Goal: Task Accomplishment & Management: Manage account settings

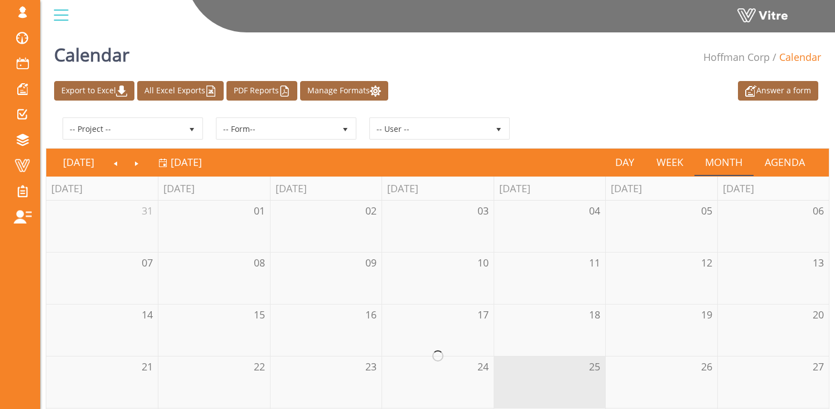
drag, startPoint x: 68, startPoint y: 167, endPoint x: 280, endPoint y: 156, distance: 212.9
click at [0, 0] on span "Forms" at bounding box center [0, 0] width 0 height 0
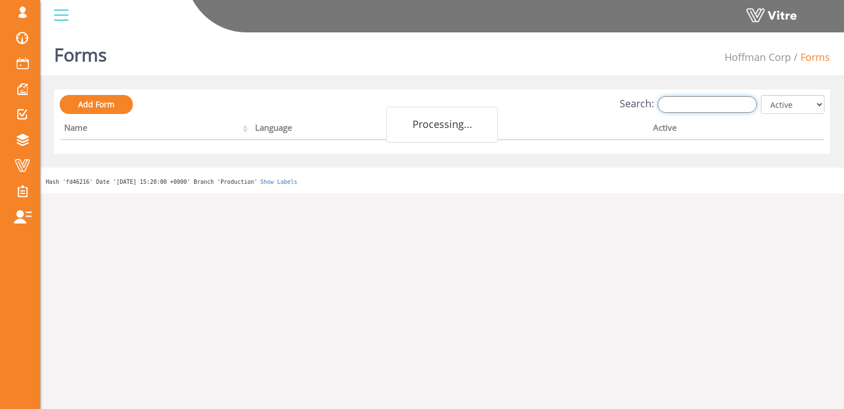
click at [688, 104] on input "Search:" at bounding box center [706, 104] width 99 height 17
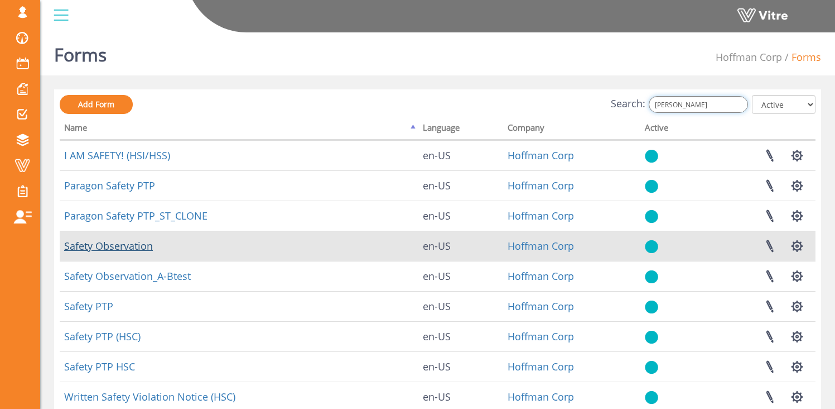
type input "safet"
click at [117, 247] on link "Safety Observation" at bounding box center [108, 245] width 89 height 13
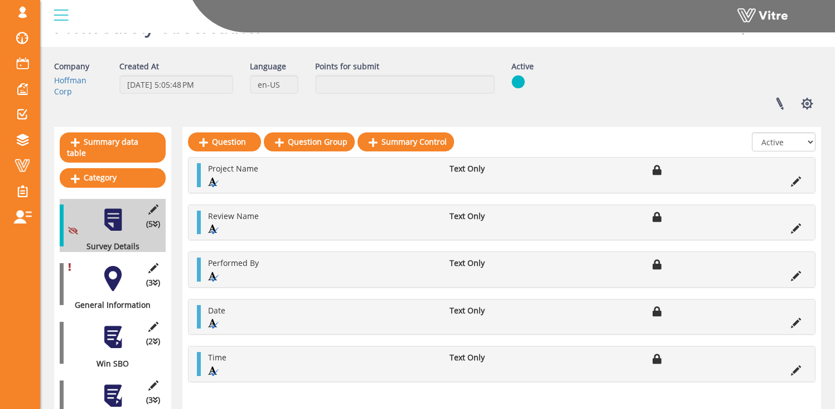
scroll to position [77, 0]
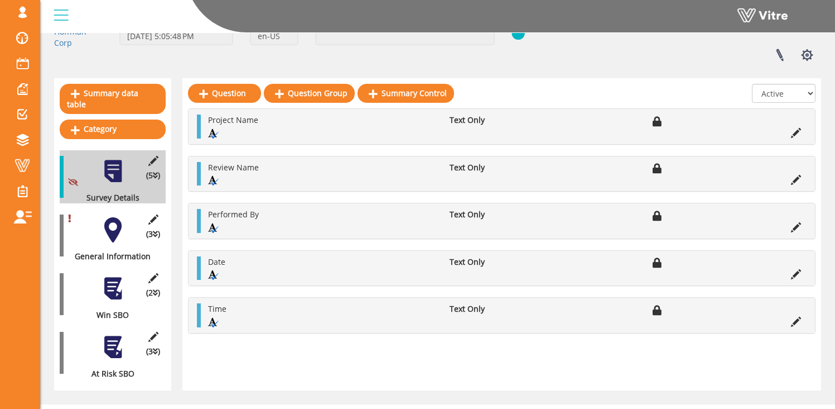
click at [113, 217] on div at bounding box center [112, 229] width 25 height 25
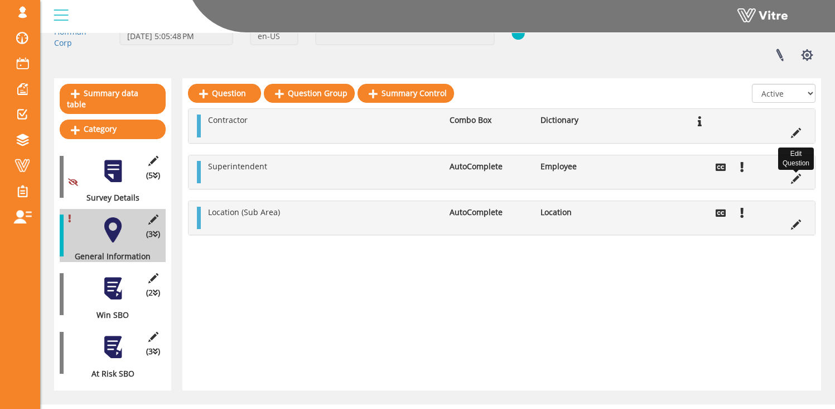
click at [794, 179] on icon at bounding box center [796, 179] width 10 height 10
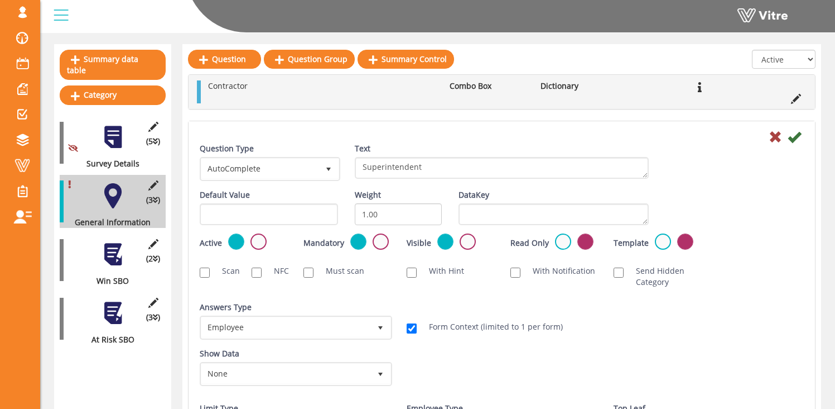
scroll to position [221, 0]
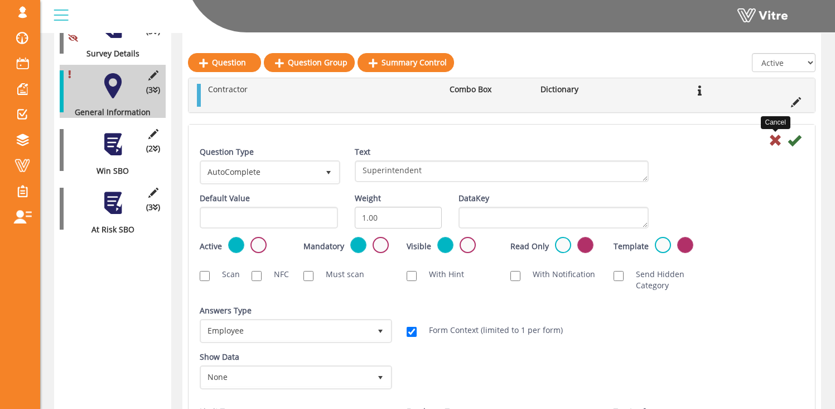
click at [776, 138] on icon at bounding box center [775, 139] width 13 height 13
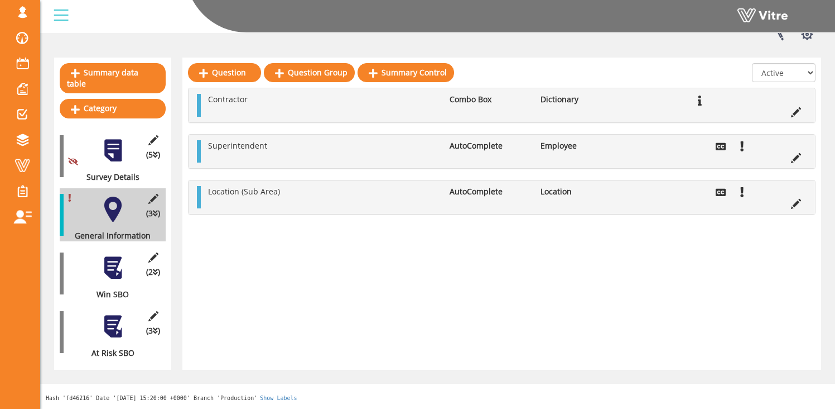
scroll to position [87, 0]
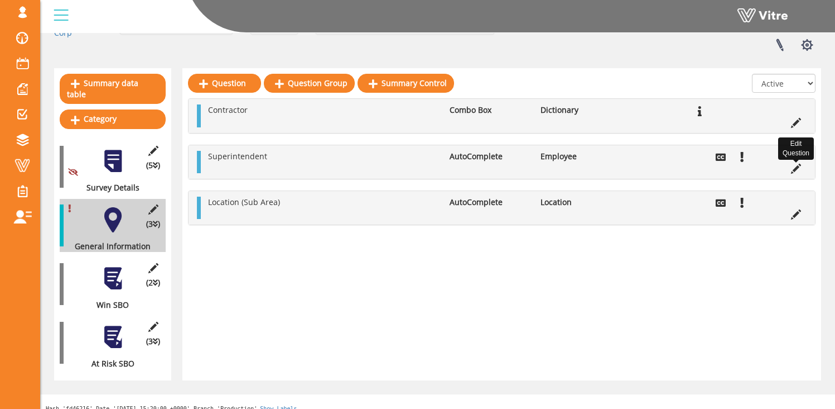
click at [795, 167] on icon at bounding box center [796, 169] width 10 height 10
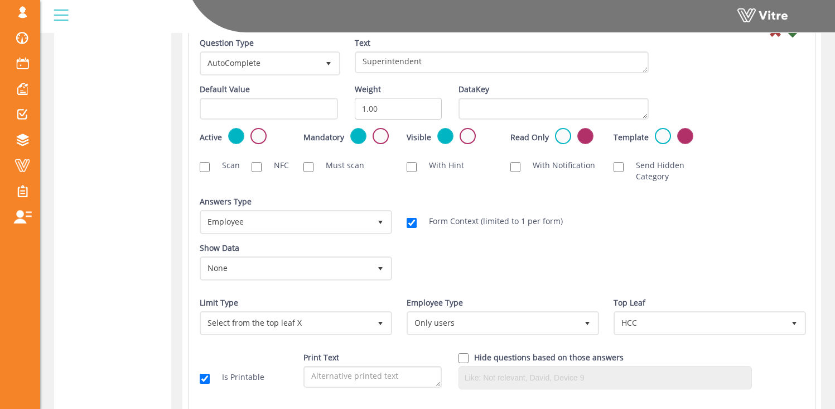
scroll to position [482, 0]
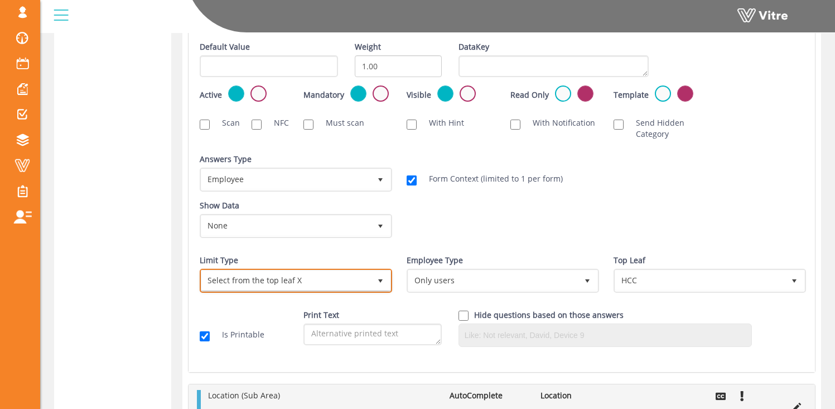
click at [243, 275] on span "Select from the top leaf X" at bounding box center [285, 280] width 169 height 20
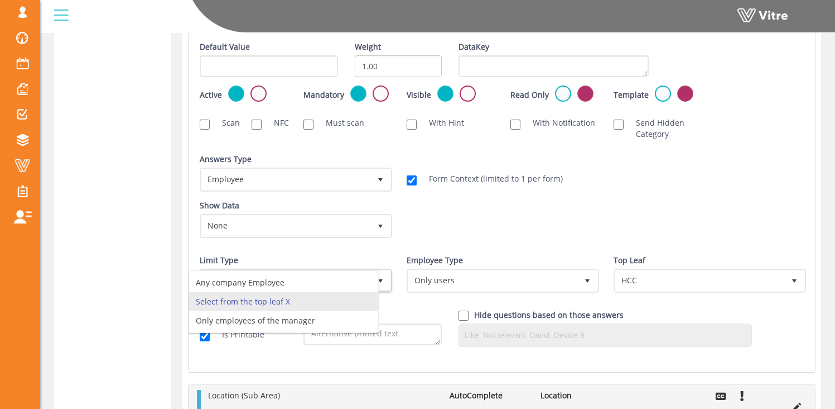
click at [474, 208] on div "Show Data None 0 Certificates Fall Protection Forklift (Warehouse) Forklift (Te…" at bounding box center [501, 223] width 621 height 46
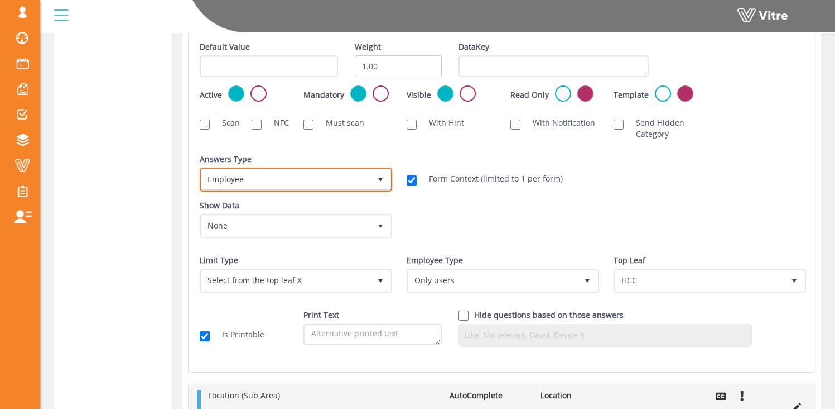
click at [313, 177] on span "Employee" at bounding box center [285, 179] width 169 height 20
click at [763, 103] on div "Active Mandatory Visible Read Only Template Draft Name" at bounding box center [501, 98] width 621 height 26
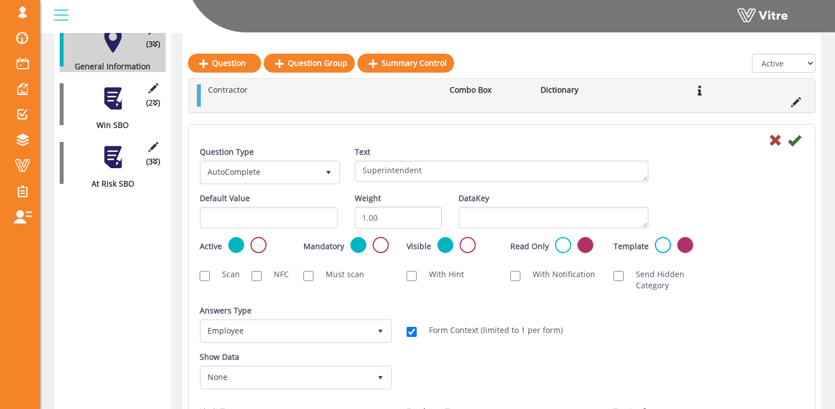
scroll to position [265, 0]
click at [777, 140] on icon at bounding box center [775, 139] width 13 height 13
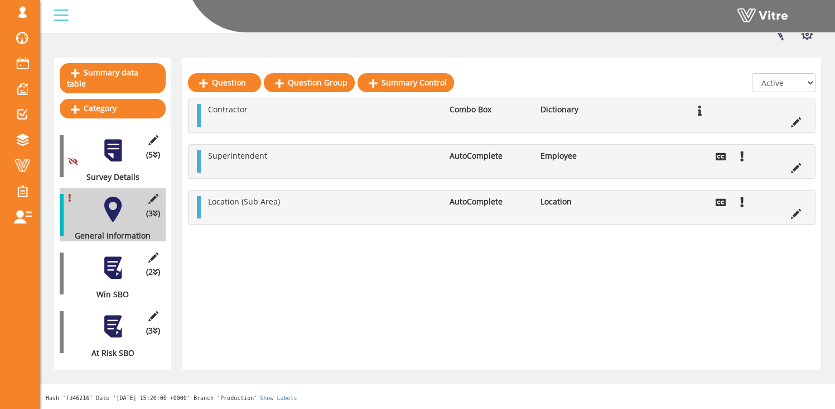
scroll to position [87, 0]
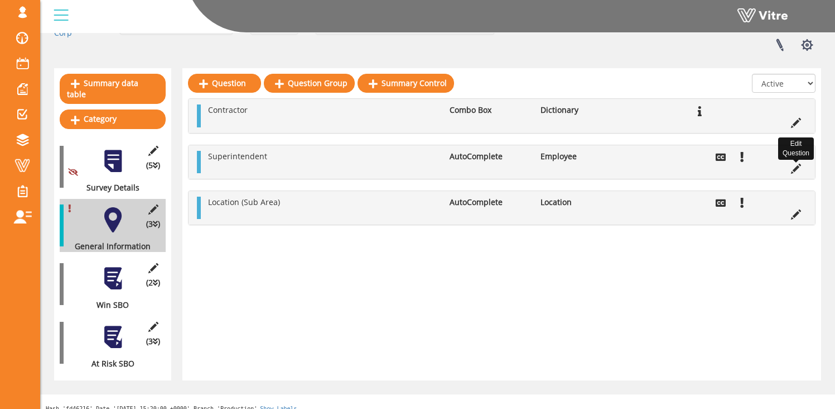
drag, startPoint x: 794, startPoint y: 167, endPoint x: 769, endPoint y: 171, distance: 25.3
click at [793, 167] on icon at bounding box center [796, 169] width 10 height 10
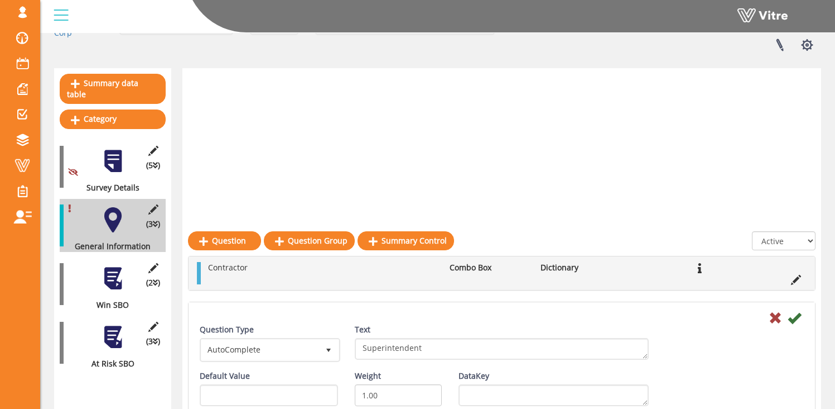
scroll to position [265, 0]
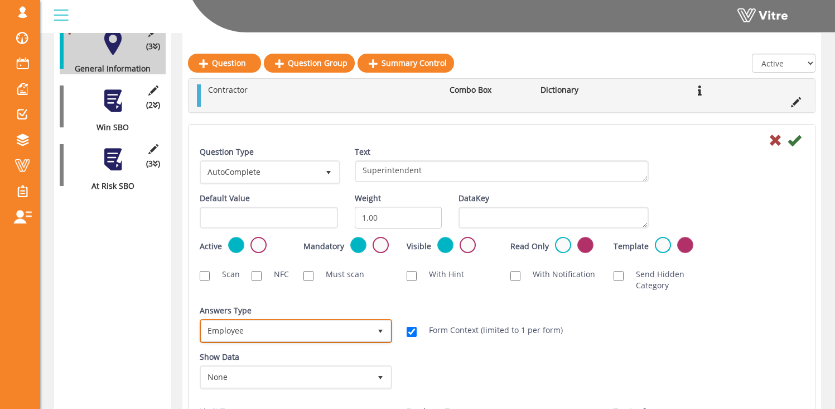
click at [292, 326] on span "Employee" at bounding box center [285, 330] width 169 height 20
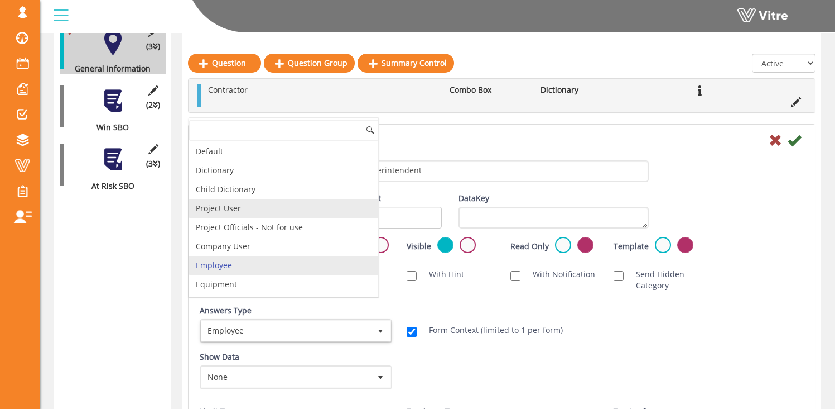
click at [263, 209] on li "Project User" at bounding box center [283, 208] width 189 height 19
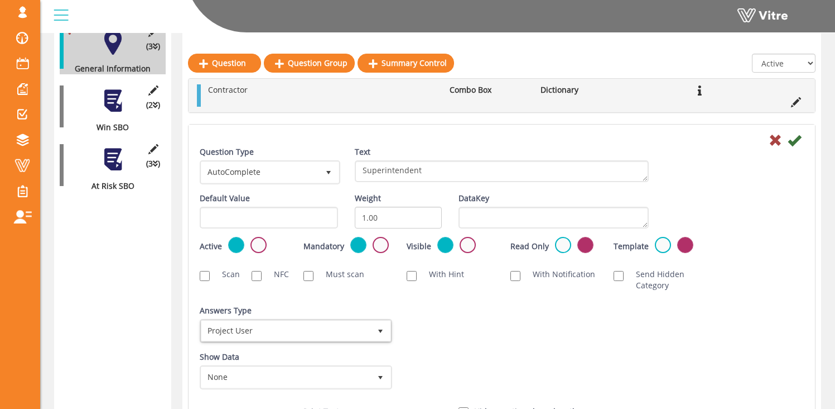
click at [462, 309] on div "Answers Type Default 0 Answers Type Project User 3 Module Select Form Context (…" at bounding box center [501, 328] width 621 height 46
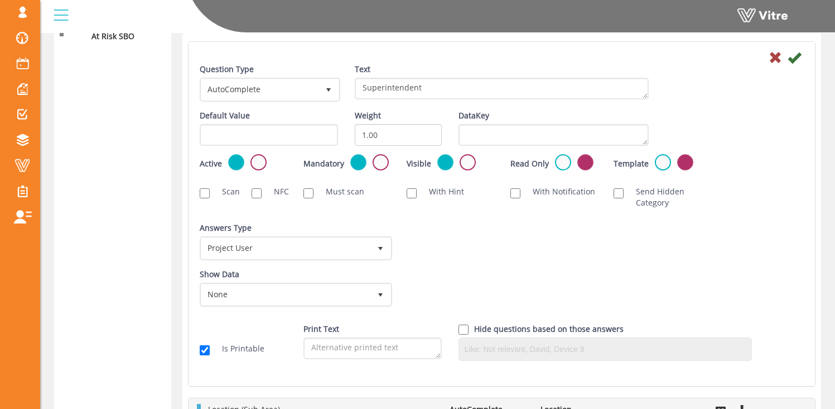
scroll to position [221, 0]
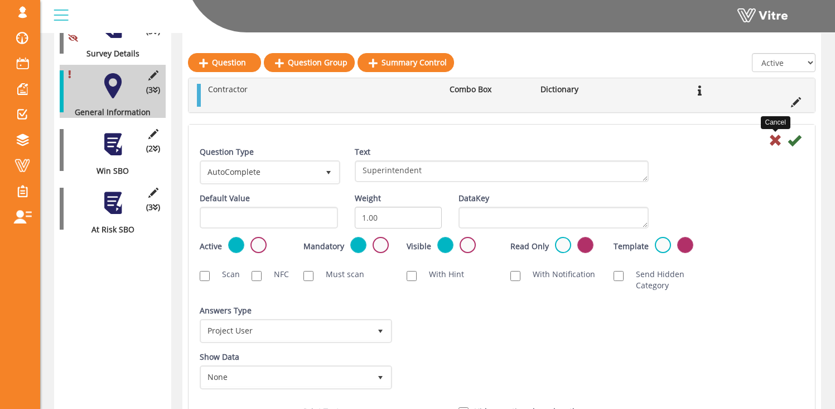
click at [775, 142] on icon at bounding box center [775, 139] width 13 height 13
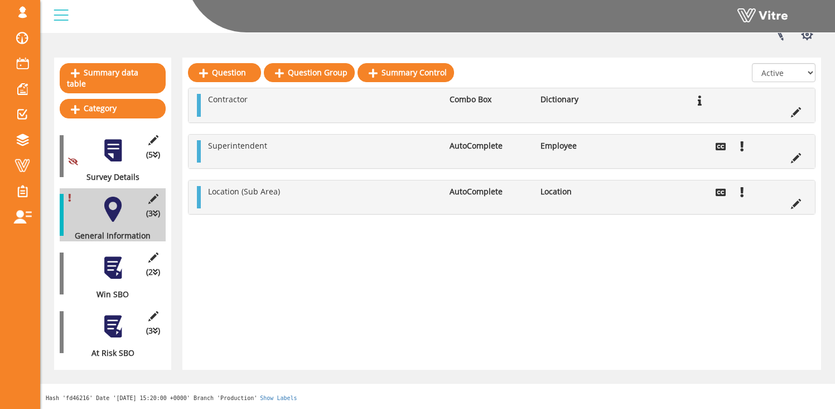
scroll to position [87, 0]
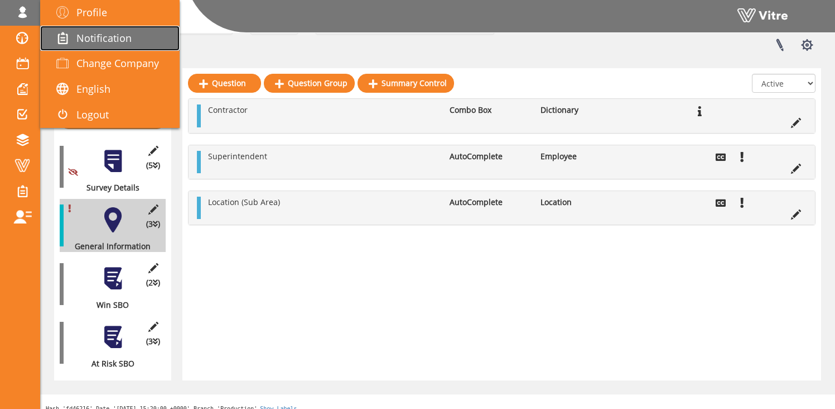
click at [72, 46] on link "Notification" at bounding box center [110, 39] width 140 height 26
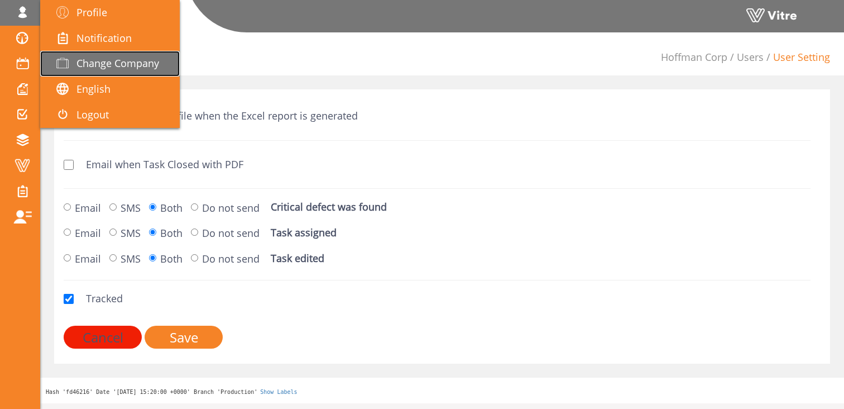
drag, startPoint x: 88, startPoint y: 65, endPoint x: 151, endPoint y: 61, distance: 63.2
click at [87, 65] on span "Change Company" at bounding box center [117, 62] width 83 height 13
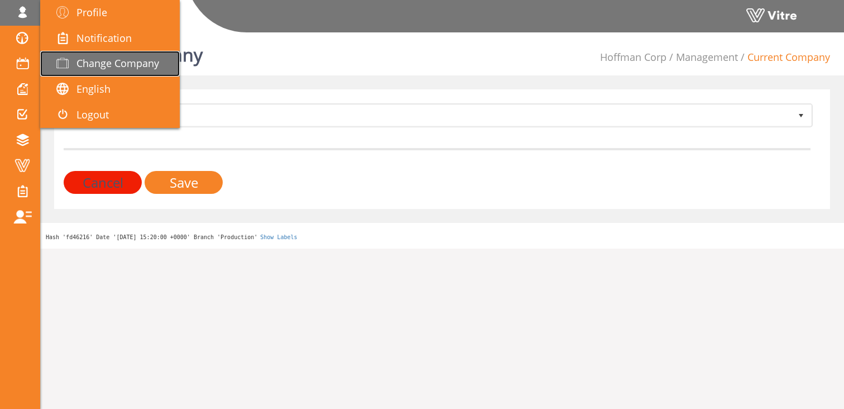
click at [117, 68] on span "Change Company" at bounding box center [117, 62] width 83 height 13
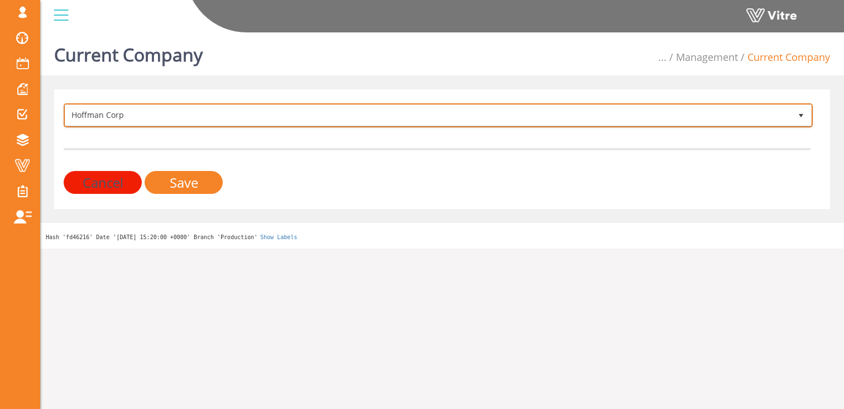
click at [112, 116] on span "Hoffman Corp" at bounding box center [428, 115] width 726 height 20
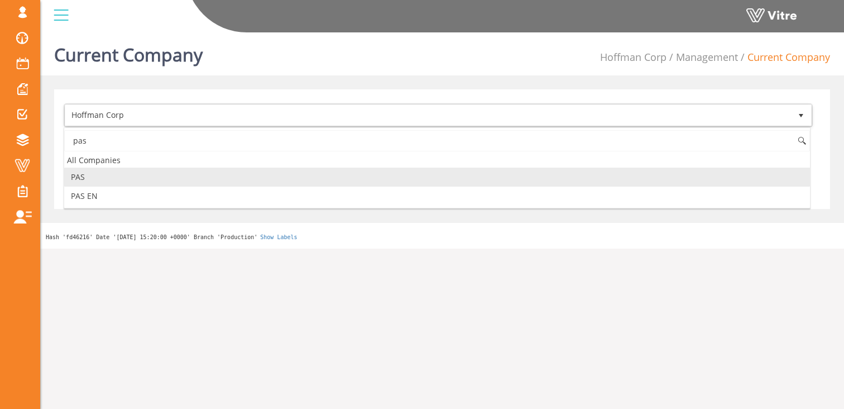
drag, startPoint x: 100, startPoint y: 179, endPoint x: 176, endPoint y: 190, distance: 76.7
click at [100, 178] on li "PAS" at bounding box center [437, 176] width 746 height 19
type input "pas"
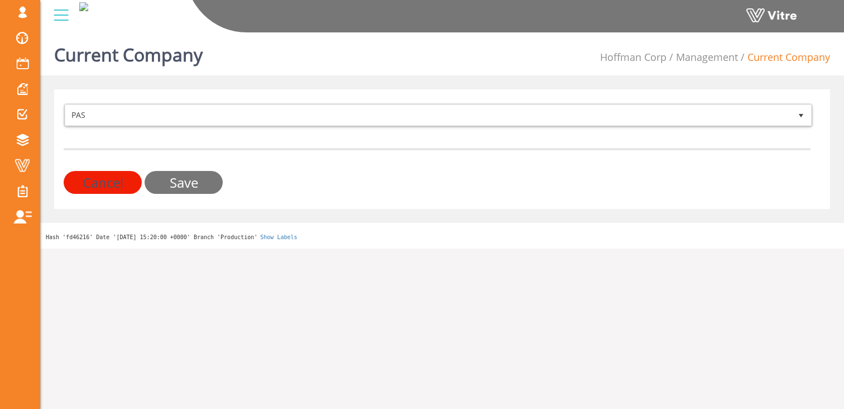
drag, startPoint x: 188, startPoint y: 177, endPoint x: 509, endPoint y: 151, distance: 322.5
click at [188, 177] on input "Save" at bounding box center [184, 182] width 78 height 23
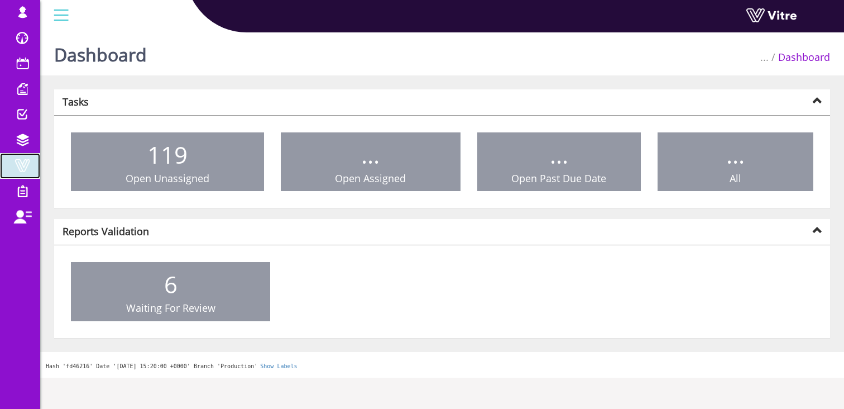
click at [16, 155] on link "Vitre" at bounding box center [20, 166] width 40 height 26
